Goal: Find specific page/section: Find specific page/section

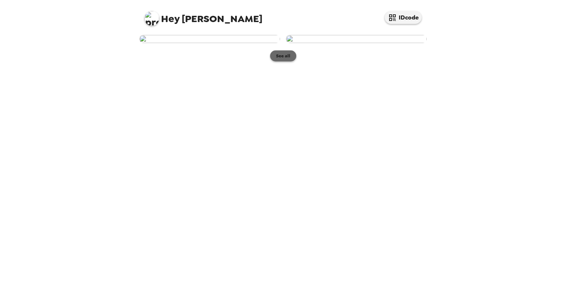
click at [283, 61] on button "See all" at bounding box center [283, 55] width 26 height 11
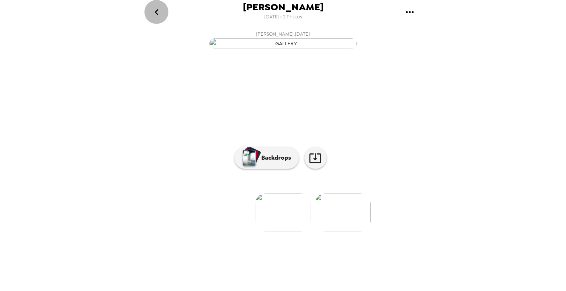
click at [158, 11] on icon "go back" at bounding box center [157, 12] width 12 height 12
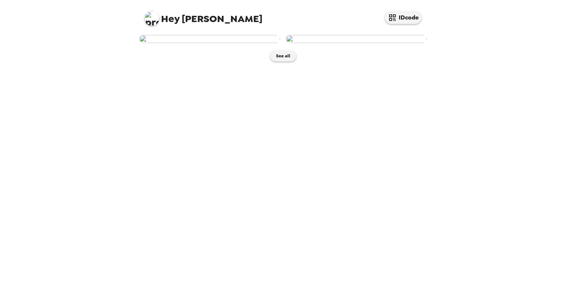
click at [356, 43] on img at bounding box center [356, 39] width 141 height 8
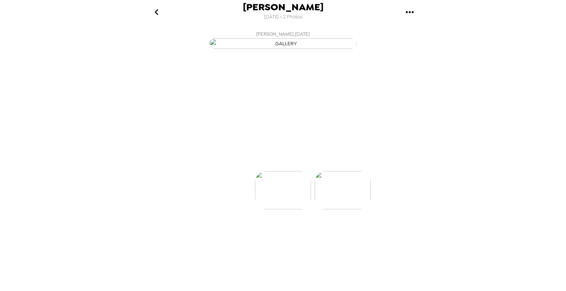
scroll to position [0, 59]
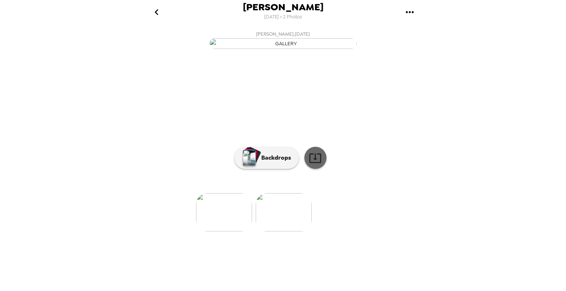
click at [311, 165] on icon at bounding box center [315, 158] width 13 height 13
click at [221, 232] on img at bounding box center [224, 212] width 56 height 38
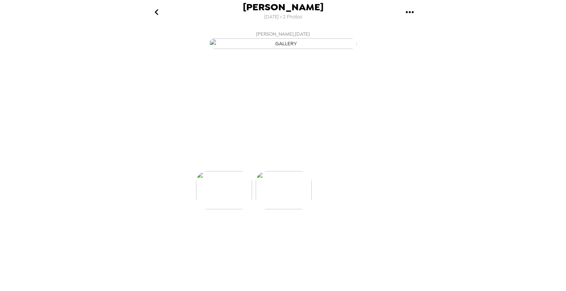
scroll to position [0, 0]
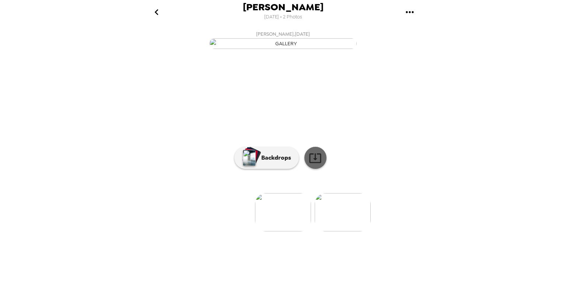
click at [309, 169] on link at bounding box center [315, 158] width 22 height 22
